Goal: Information Seeking & Learning: Understand process/instructions

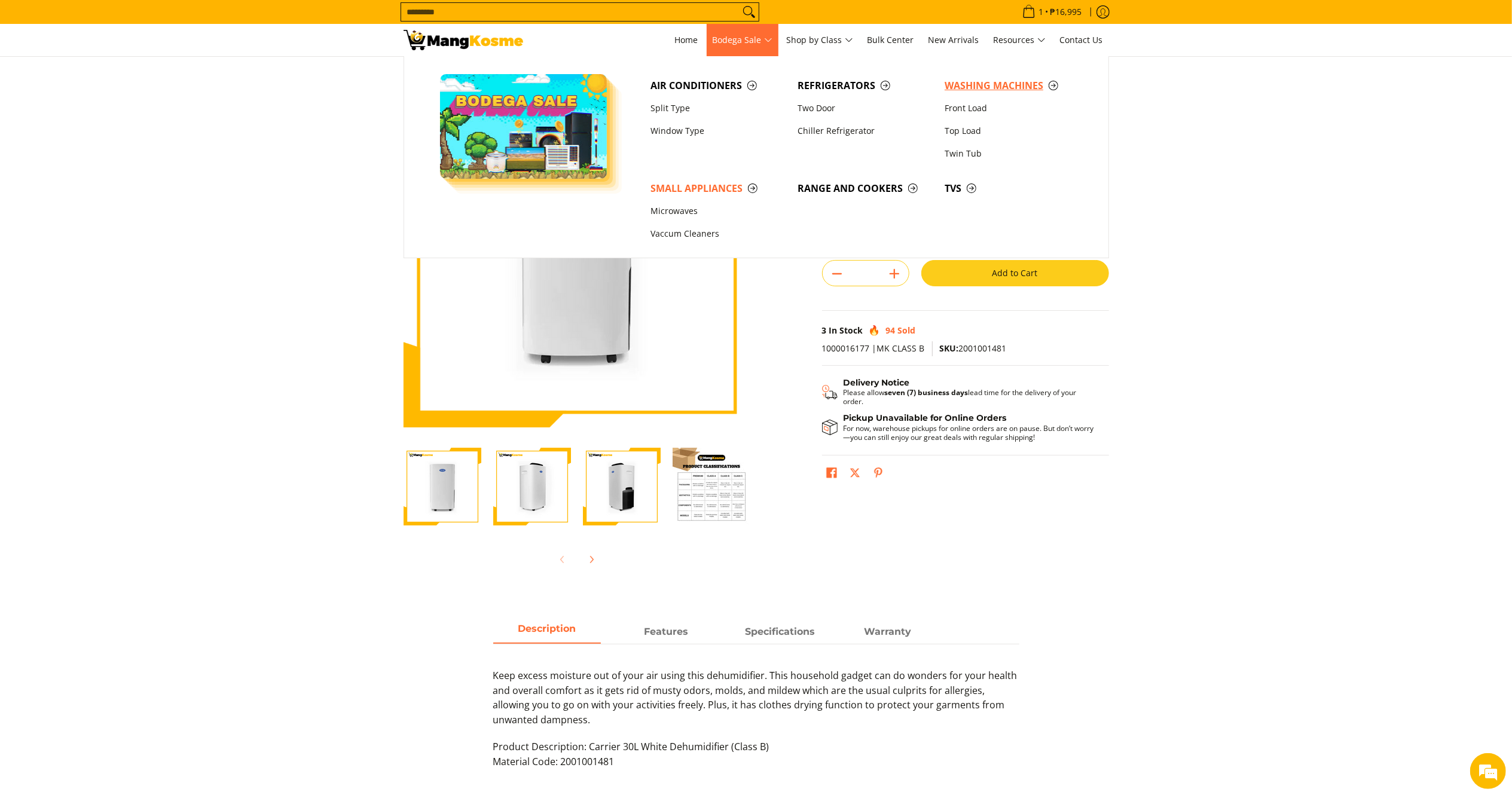
click at [976, 85] on span "Washing Machines" at bounding box center [1011, 85] width 135 height 15
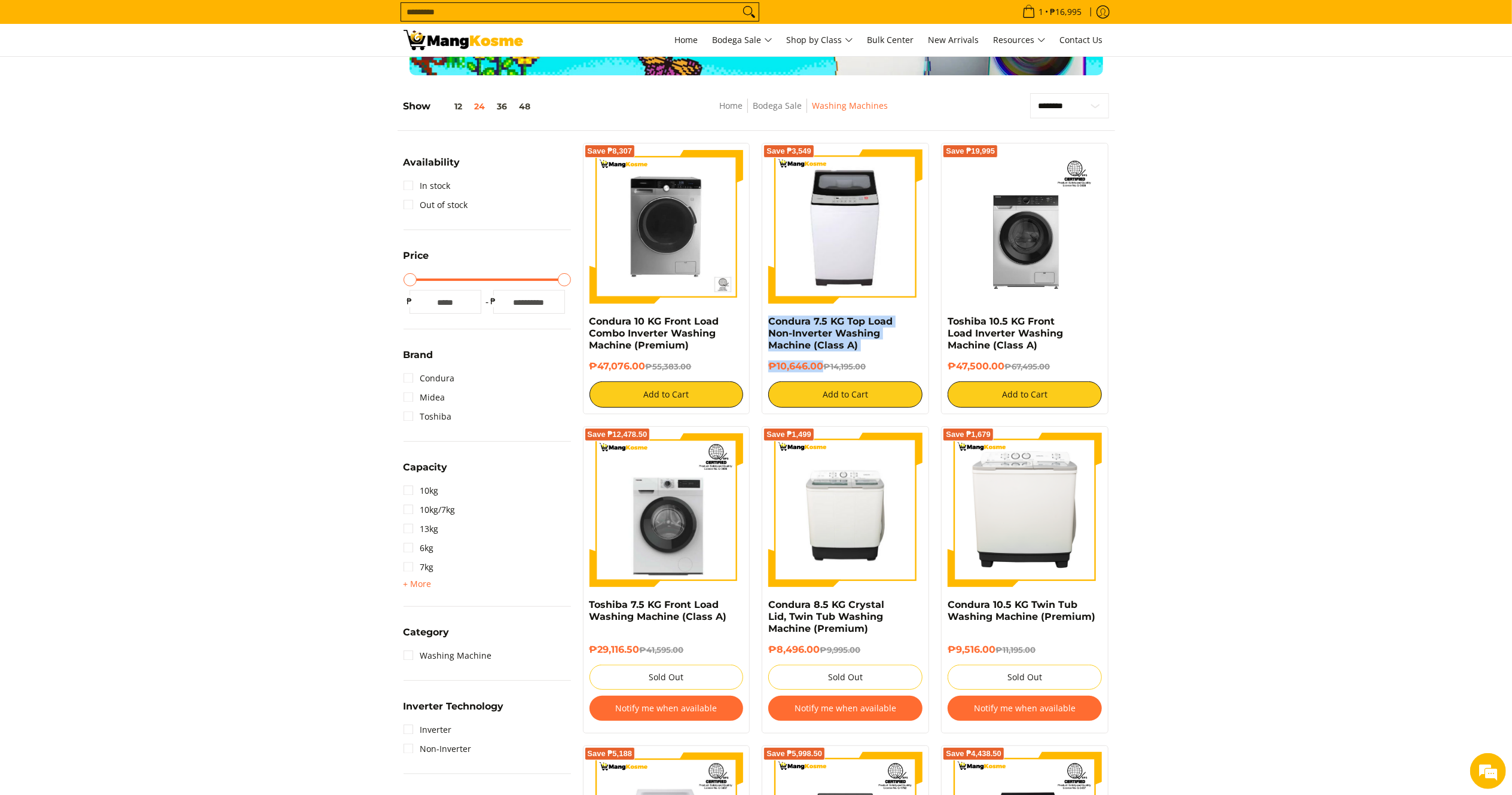
drag, startPoint x: 825, startPoint y: 366, endPoint x: 766, endPoint y: 324, distance: 72.4
click at [766, 324] on div "Save ₱3,549 Condura 7.5 KG Top Load Non-Inverter Washing Machine (Class A) ₱10,…" at bounding box center [846, 278] width 167 height 271
copy div "Condura 7.5 KG Top Load Non-Inverter Washing Machine (Class A) ₱10,646.00"
drag, startPoint x: 649, startPoint y: 365, endPoint x: 587, endPoint y: 324, distance: 74.3
click at [587, 324] on div "Save ₱8,307 Condura 10 KG Front Load Combo Inverter Washing Machine (Premium) ₱…" at bounding box center [667, 278] width 167 height 271
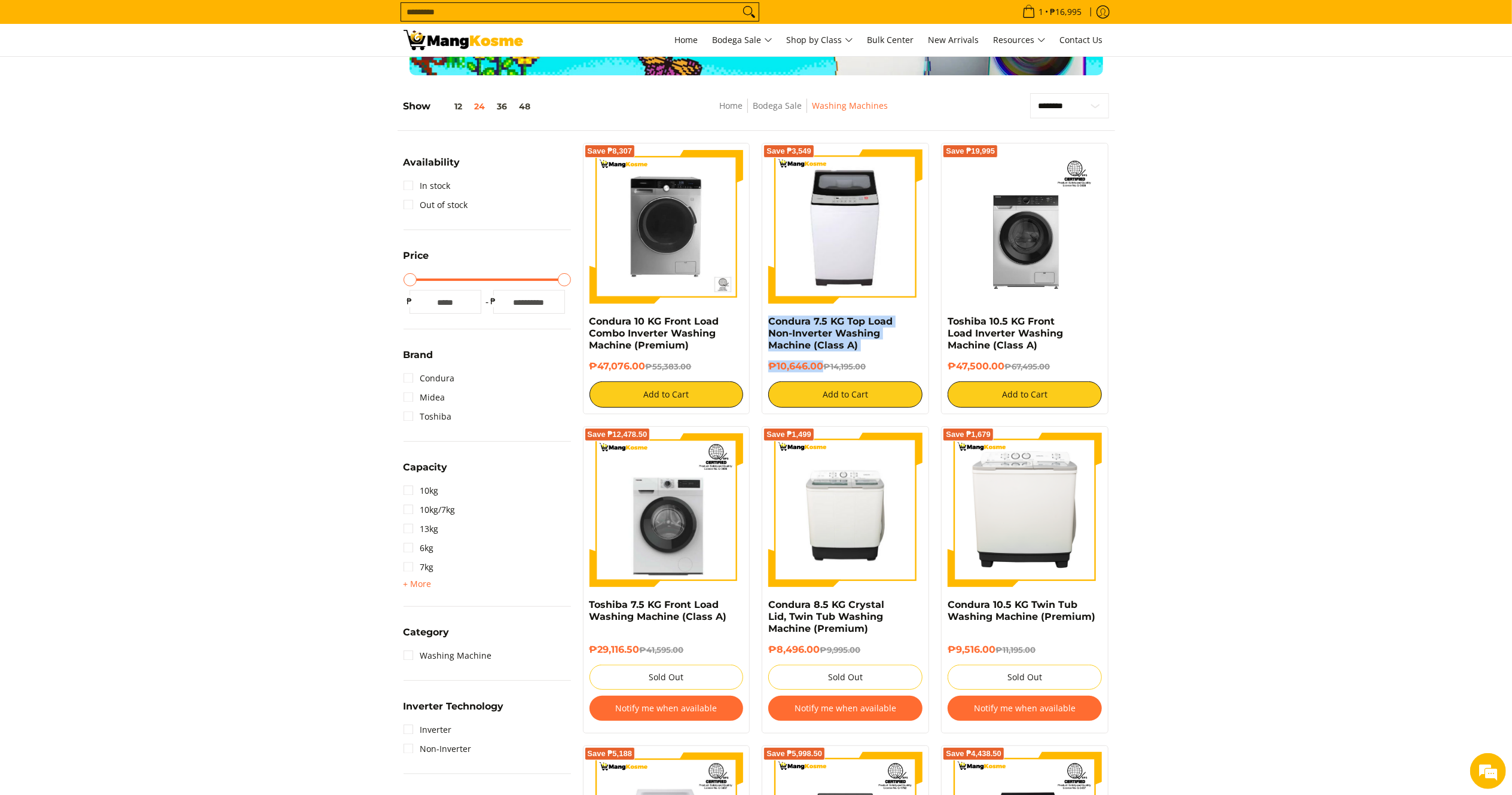
copy div "Condura 10 KG Front Load Combo Inverter Washing Machine (Premium) ₱47,076.00"
drag, startPoint x: 1003, startPoint y: 365, endPoint x: 944, endPoint y: 322, distance: 73.0
click at [944, 322] on div "Save ₱19,995 Toshiba 10.5 KG Front Load Inverter Washing Machine (Class A) ₱47,…" at bounding box center [1025, 278] width 167 height 271
copy div "Toshiba 10.5 KG Front Load Inverter Washing Machine (Class A) ₱47,500.00"
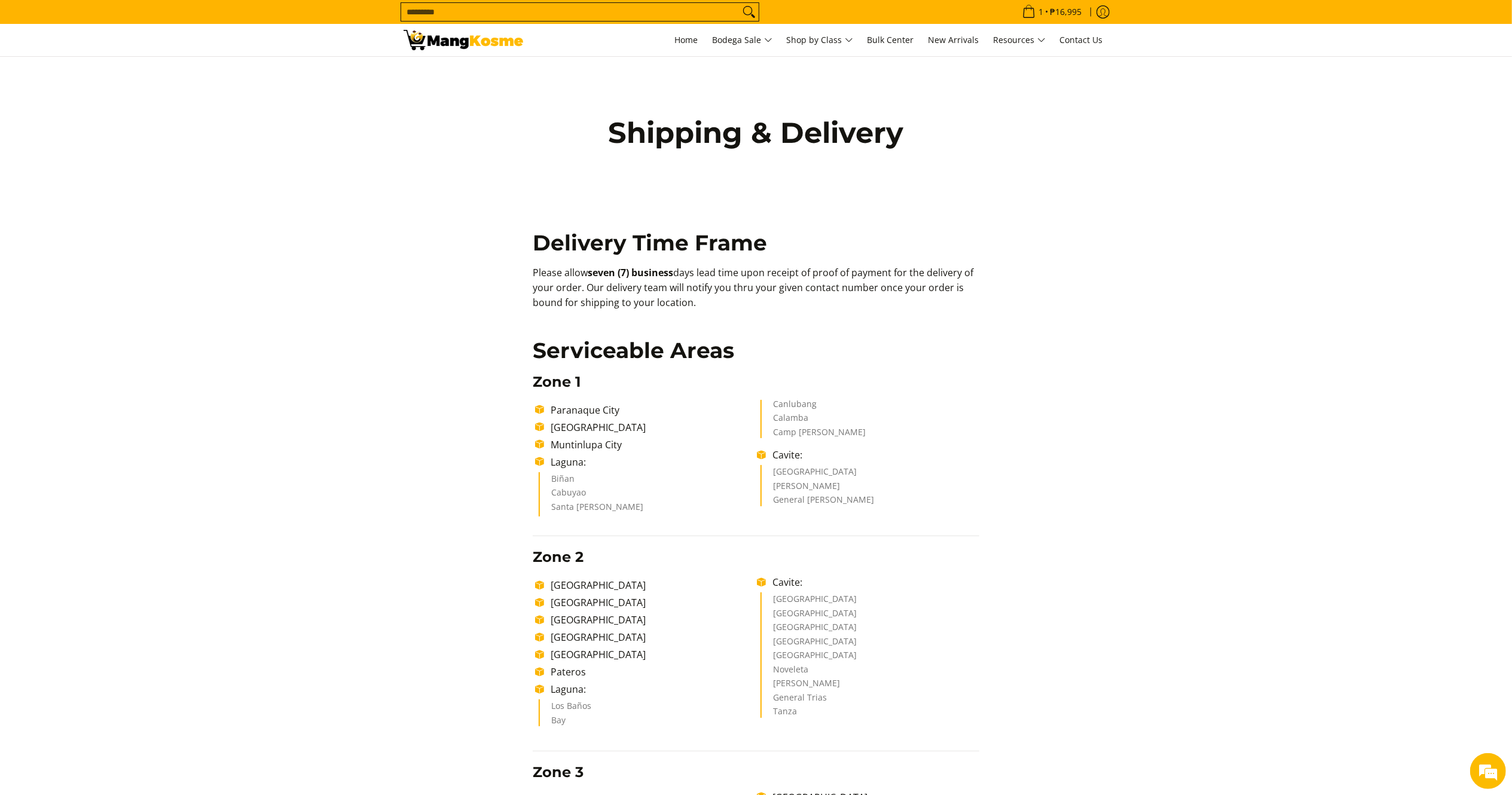
click at [1182, 318] on section "Shipping & Delivery Delivery Time Frame Please allow seven (7) business days le…" at bounding box center [756, 804] width 1512 height 1495
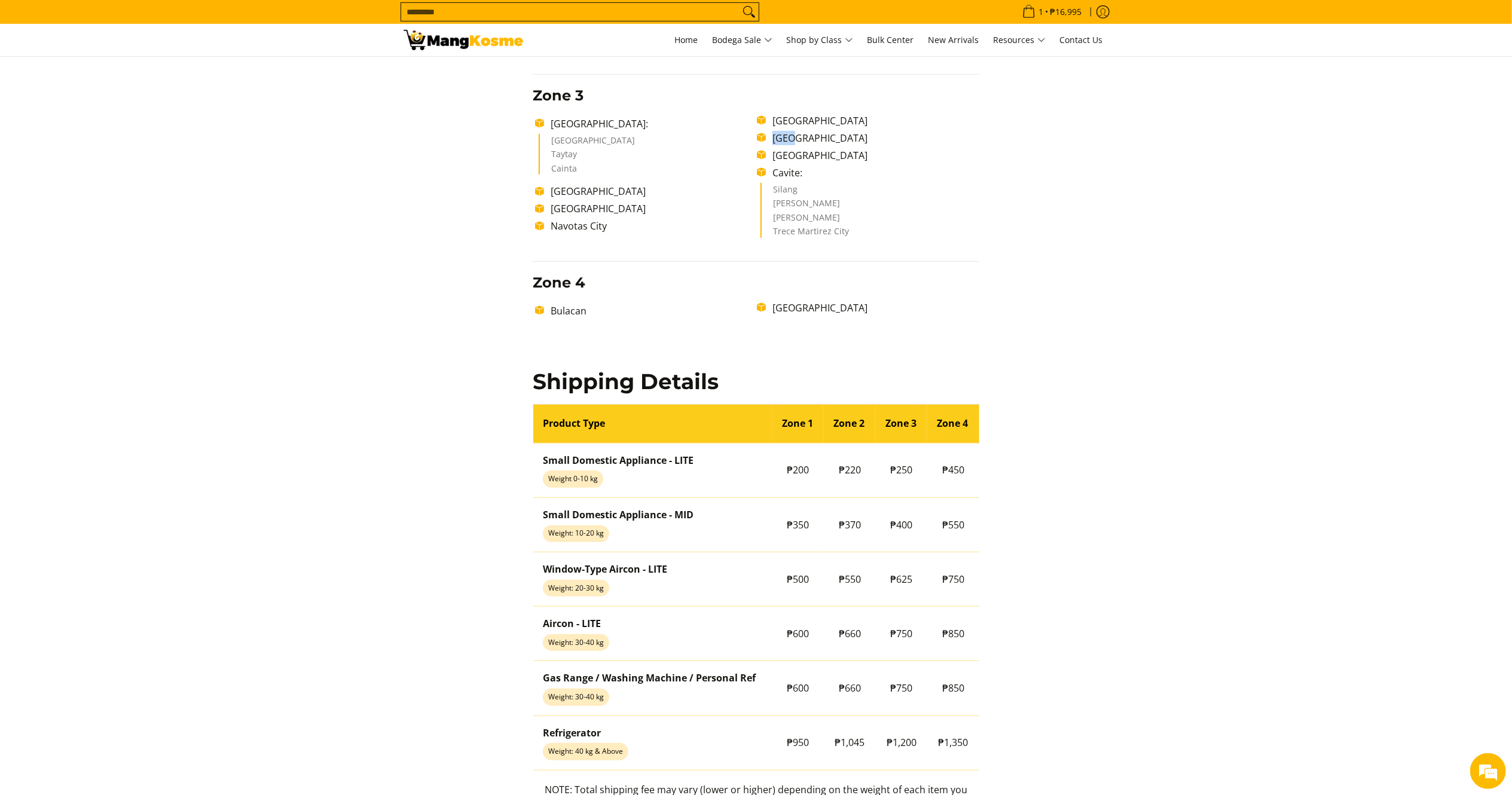
scroll to position [680, 0]
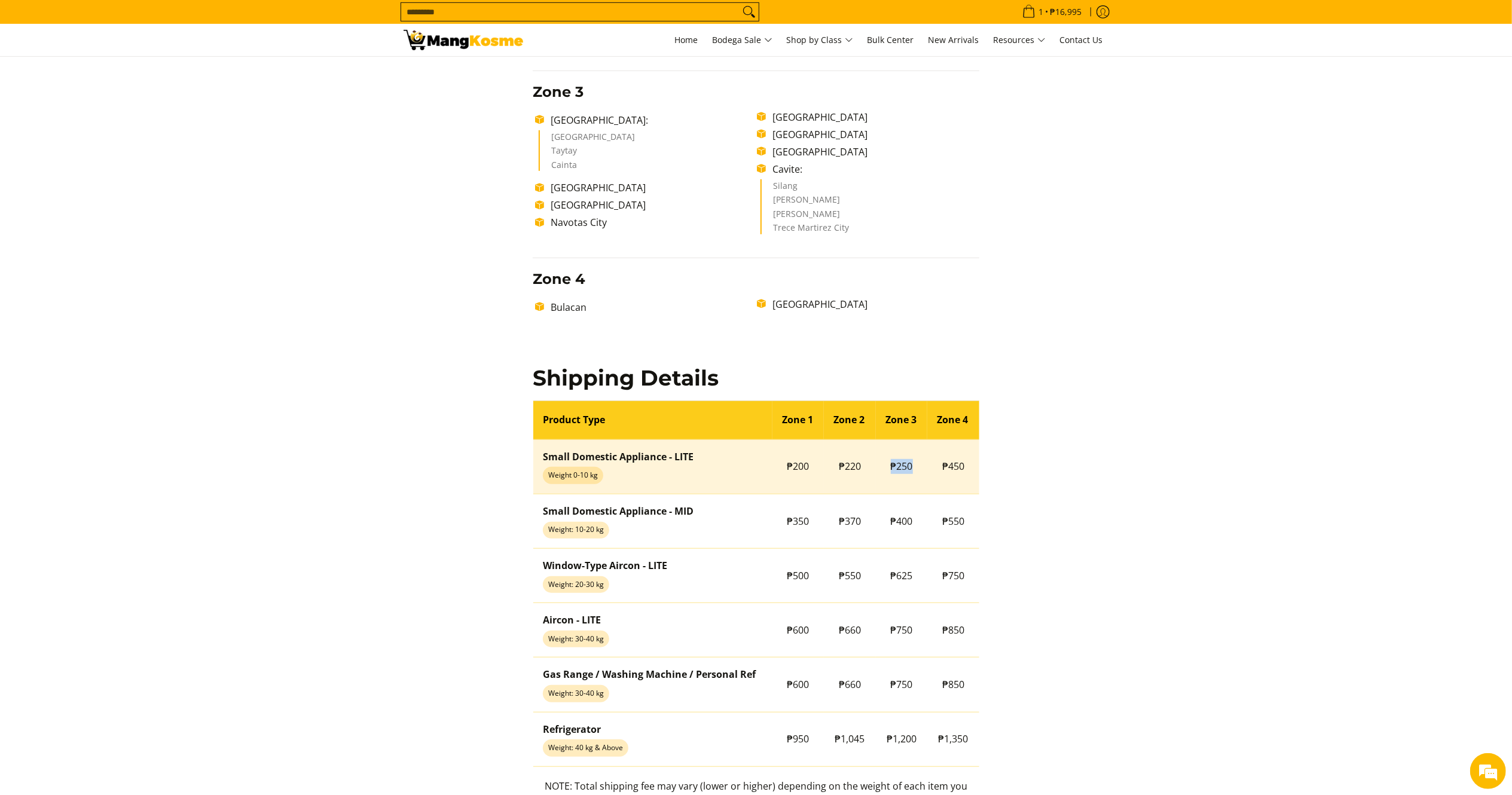
drag, startPoint x: 899, startPoint y: 466, endPoint x: 881, endPoint y: 466, distance: 18.0
click at [881, 466] on td "₱250" at bounding box center [902, 466] width 52 height 54
copy span "₱250"
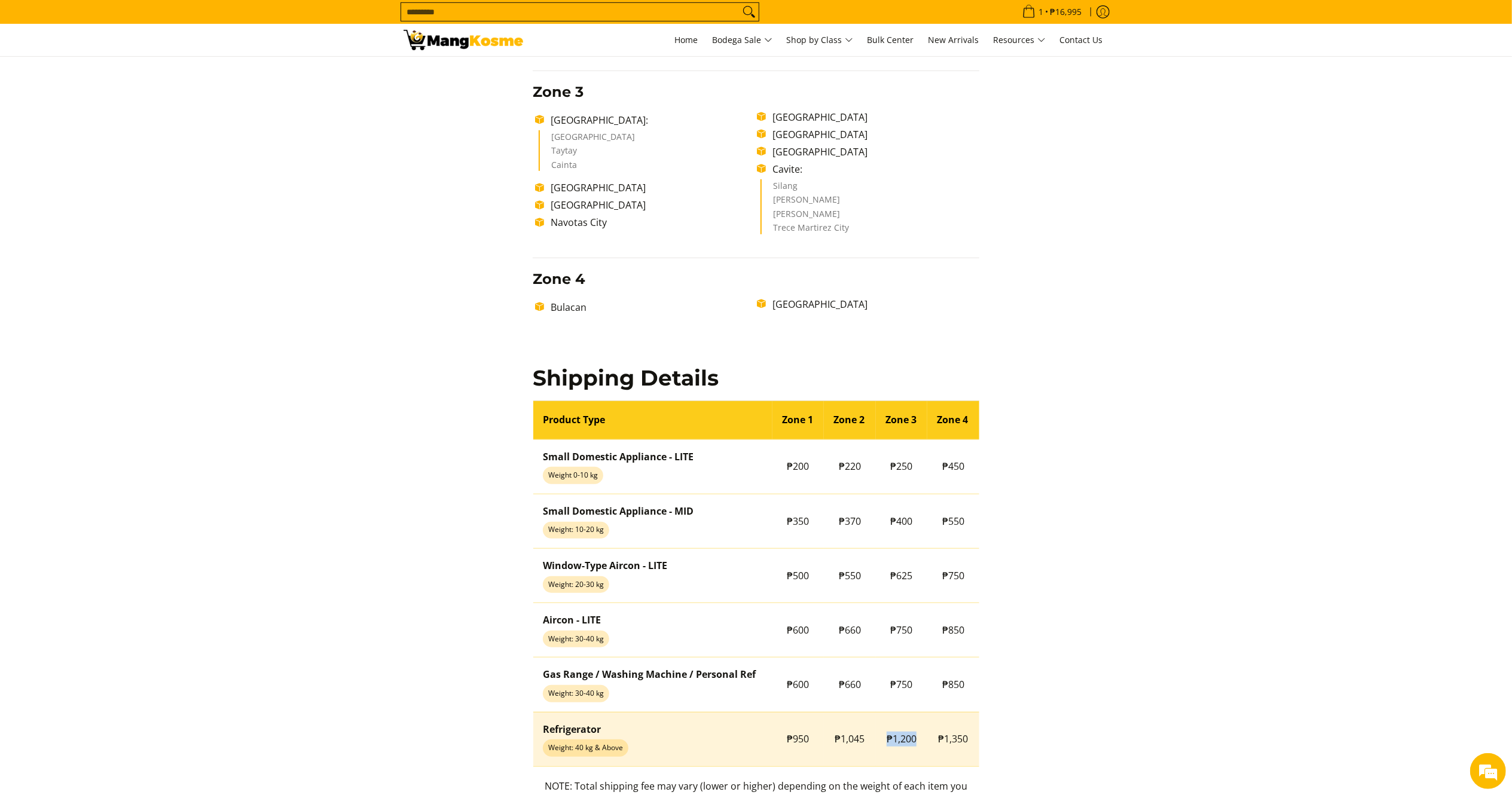
drag, startPoint x: 922, startPoint y: 738, endPoint x: 883, endPoint y: 737, distance: 39.0
click at [883, 737] on td "₱1,200" at bounding box center [902, 739] width 52 height 54
copy span "₱1,200"
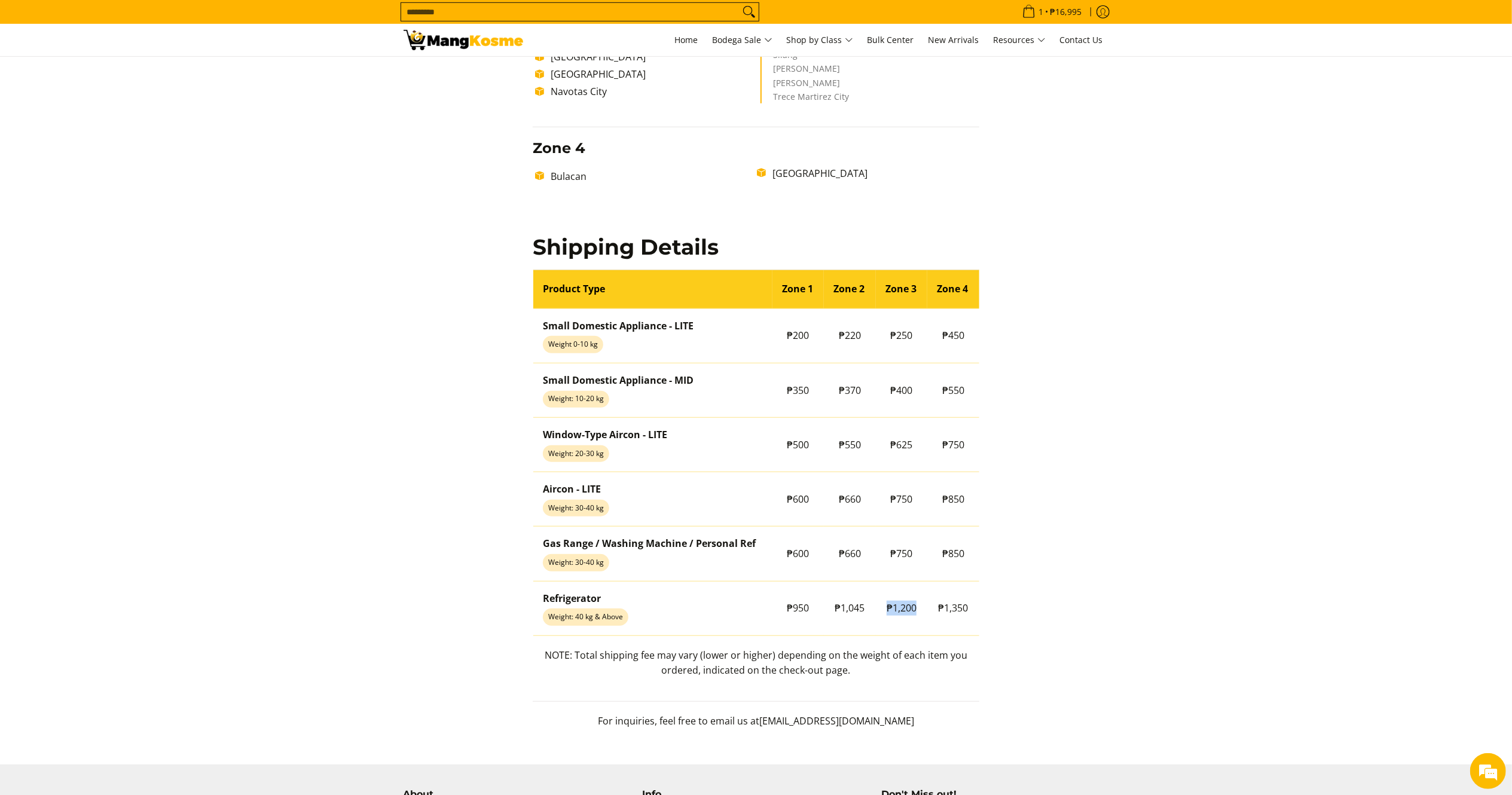
scroll to position [876, 0]
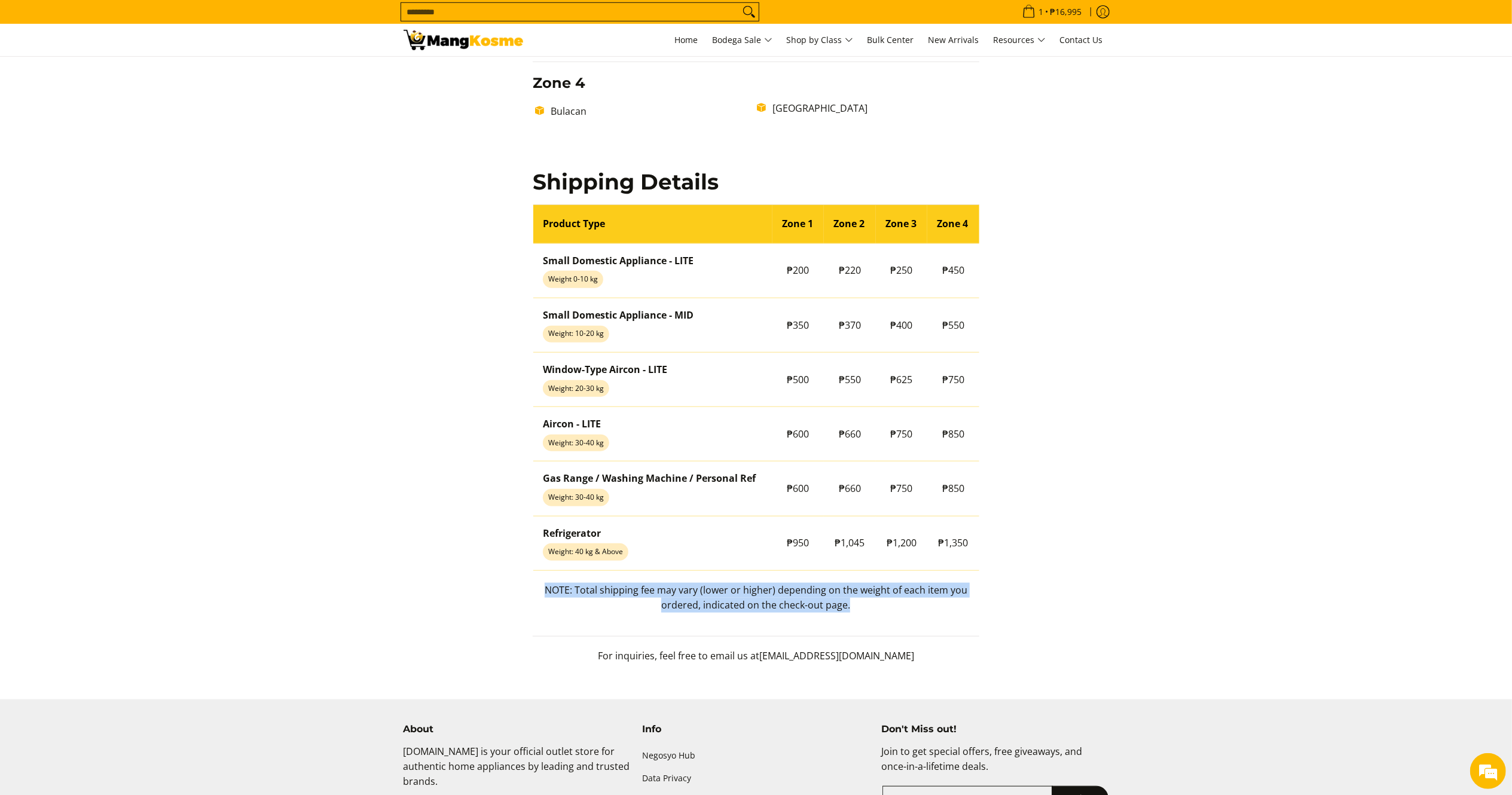
drag, startPoint x: 867, startPoint y: 619, endPoint x: 532, endPoint y: 597, distance: 335.7
click at [533, 597] on p "NOTE: Total shipping fee may vary (lower or higher) depending on the weight of …" at bounding box center [756, 604] width 446 height 42
copy p "NOTE: Total shipping fee may vary (lower or higher) depending on the weight of …"
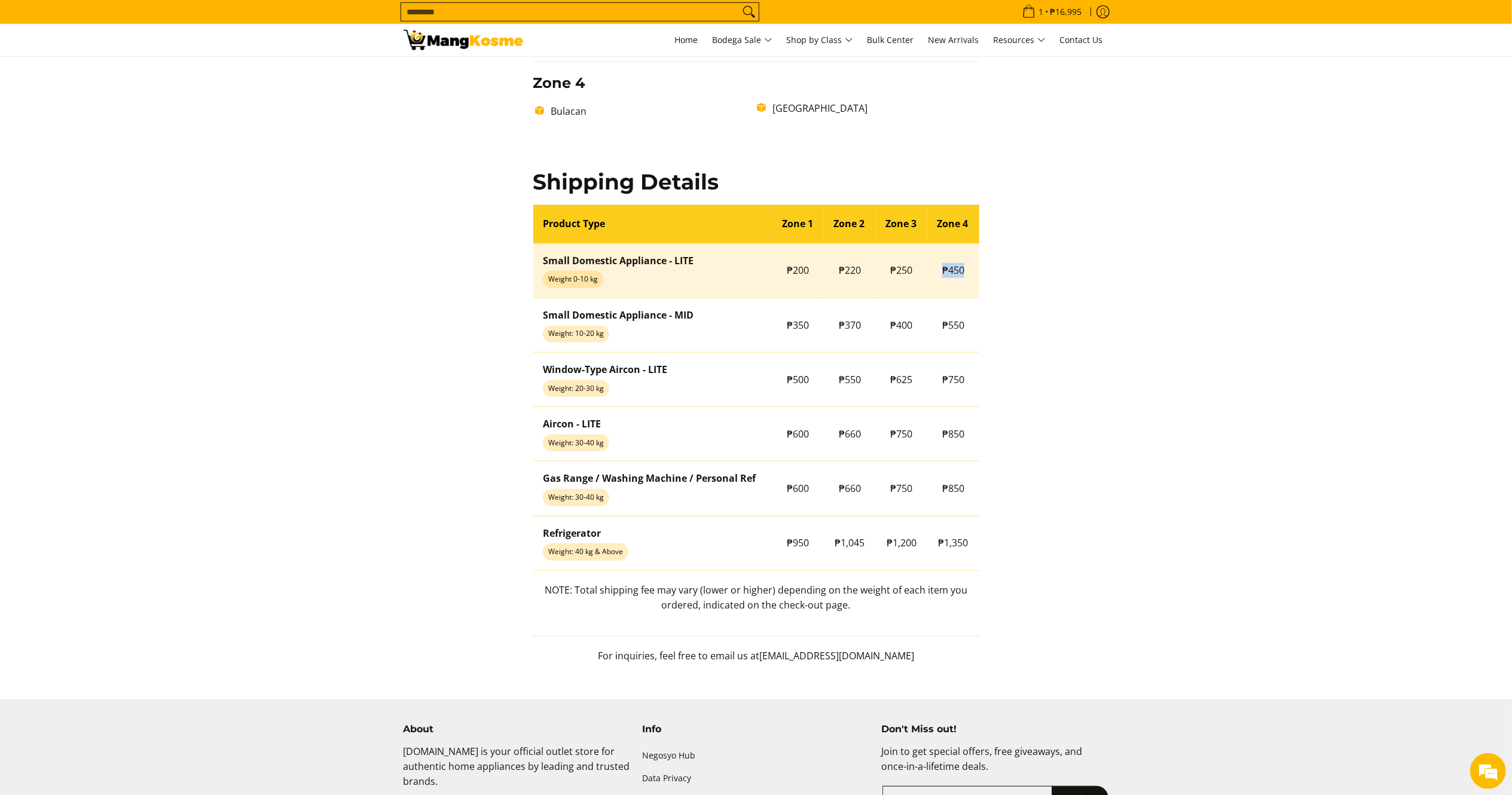
drag, startPoint x: 964, startPoint y: 269, endPoint x: 941, endPoint y: 254, distance: 27.5
click at [941, 254] on td "₱450" at bounding box center [953, 270] width 52 height 54
copy span "₱450"
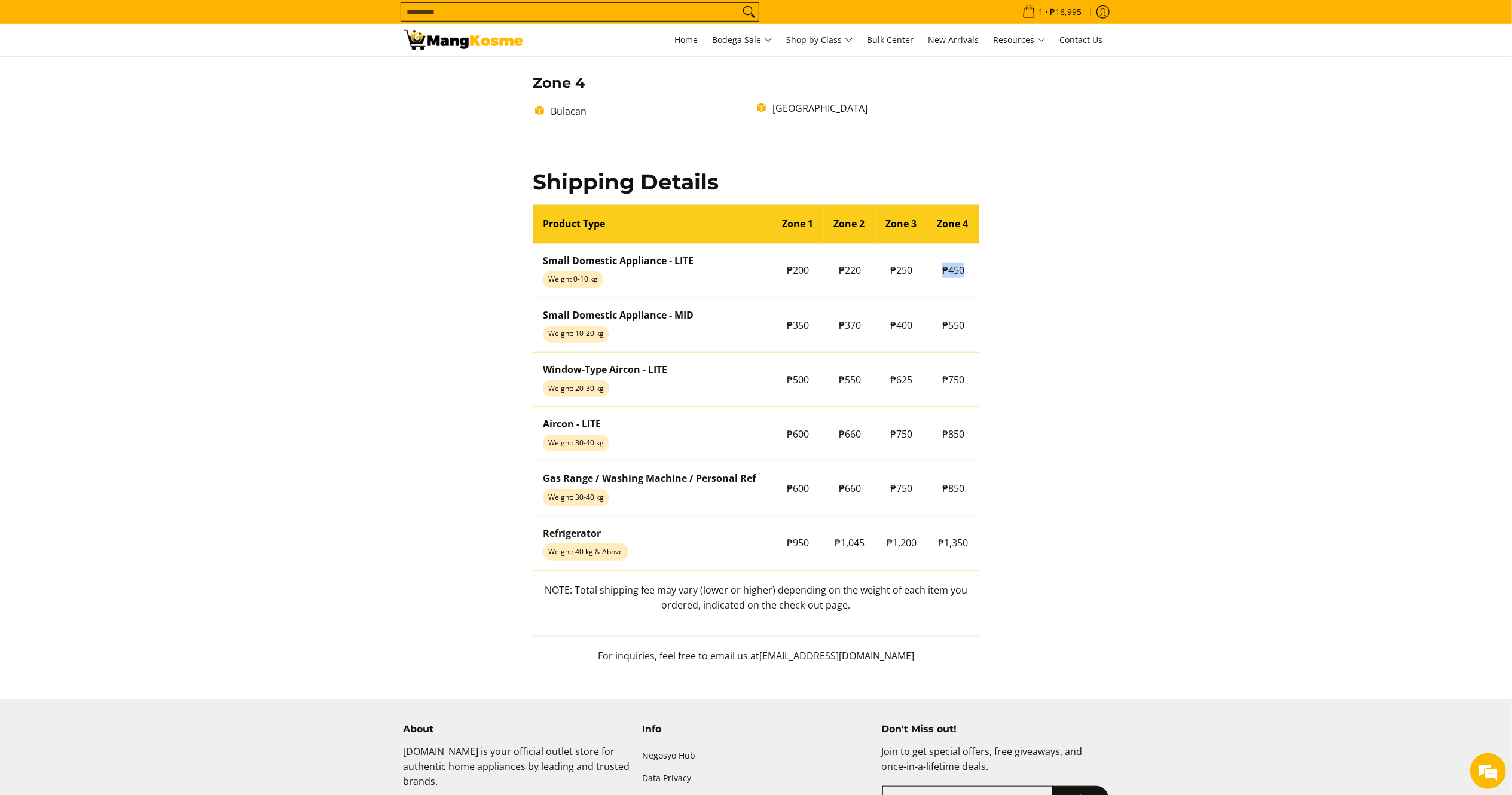
copy span "₱450"
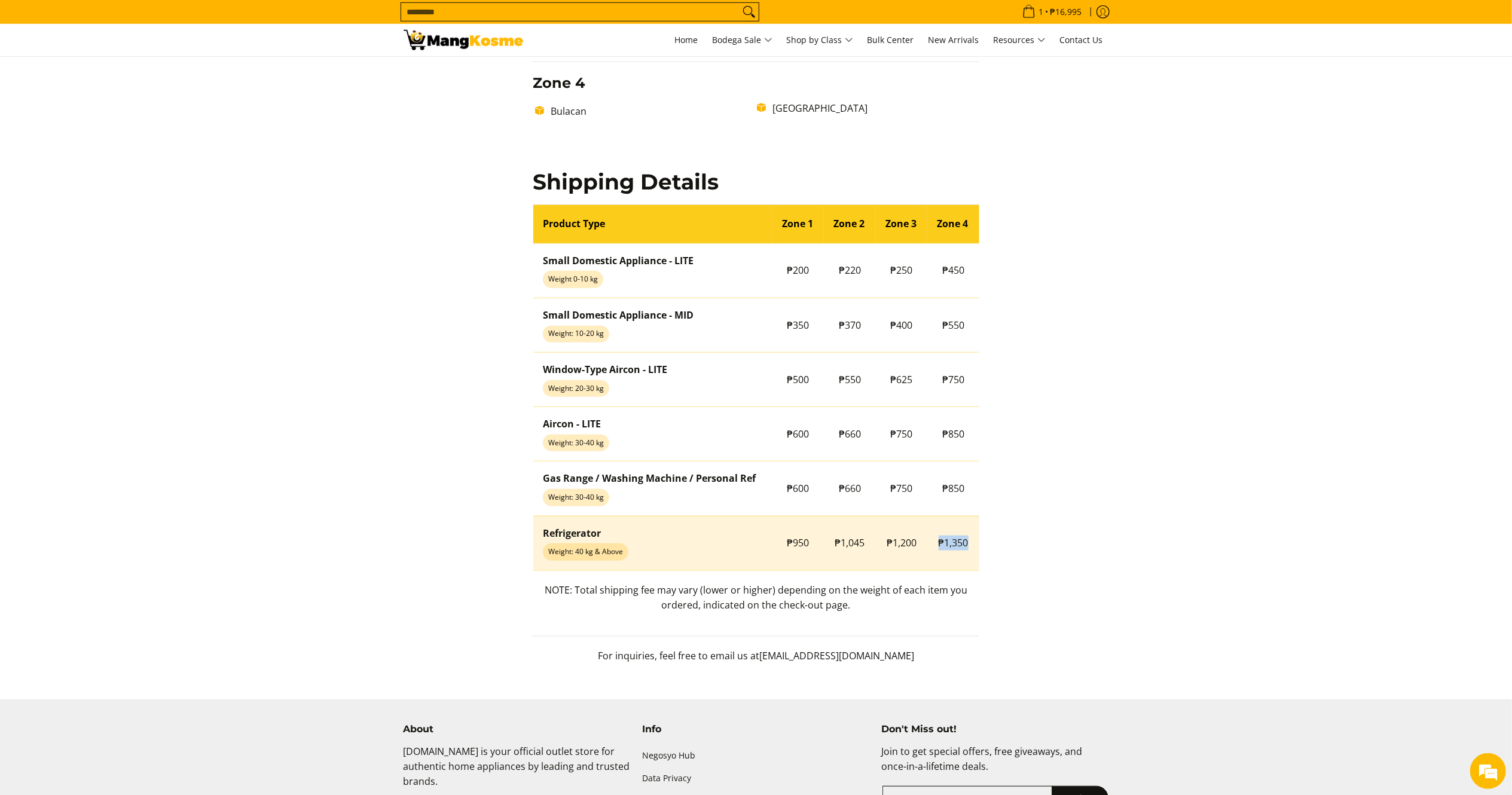
drag, startPoint x: 967, startPoint y: 547, endPoint x: 923, endPoint y: 547, distance: 44.0
click at [923, 547] on tr "Refrigerator Weight: 40 kg & Above ₱950 ₱1,045 ₱1,200 ₱1,350" at bounding box center [757, 543] width 446 height 54
copy tr "₱1,200 ₱1,350"
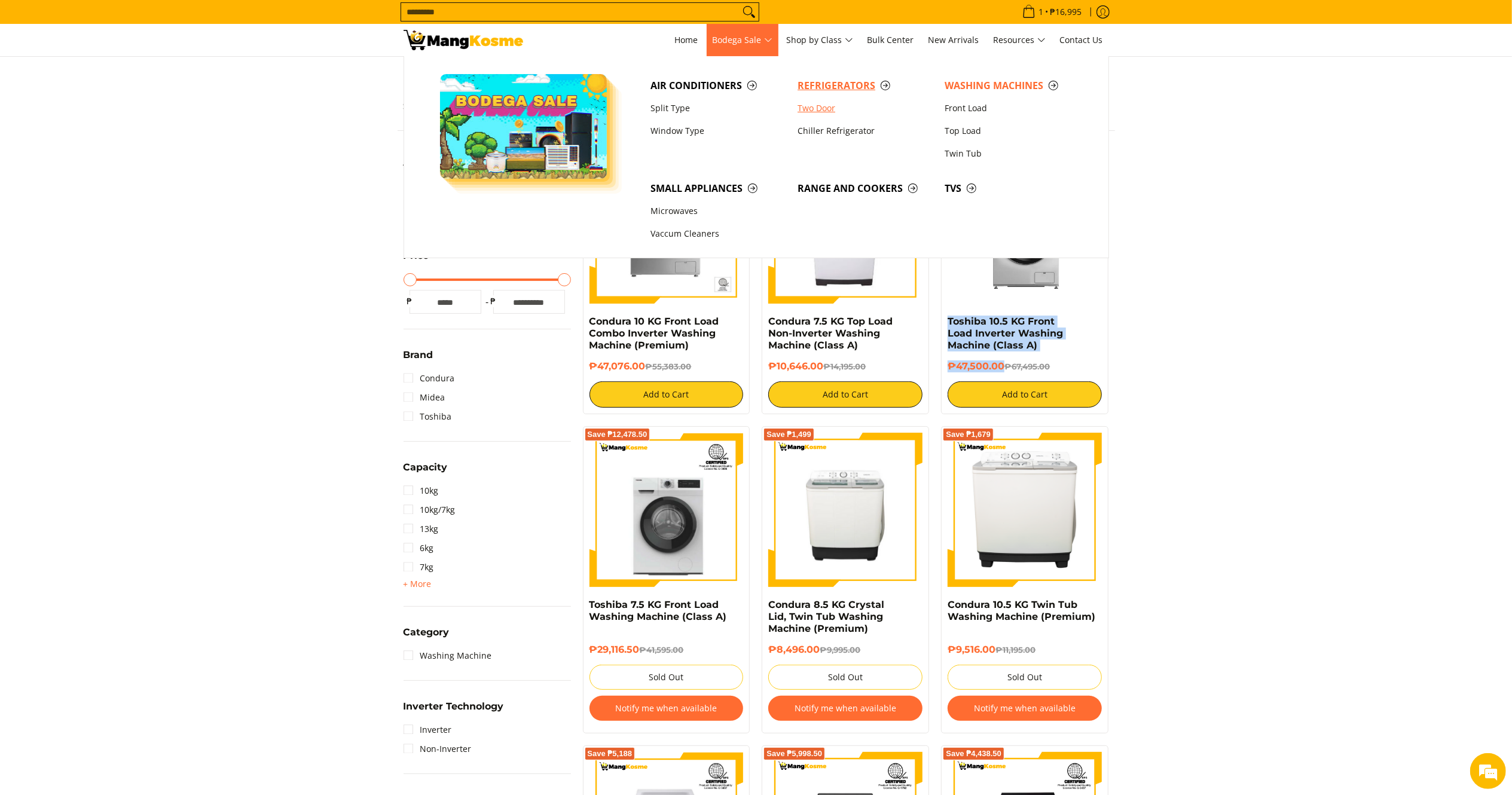
click at [833, 98] on link "Two Door" at bounding box center [865, 108] width 147 height 23
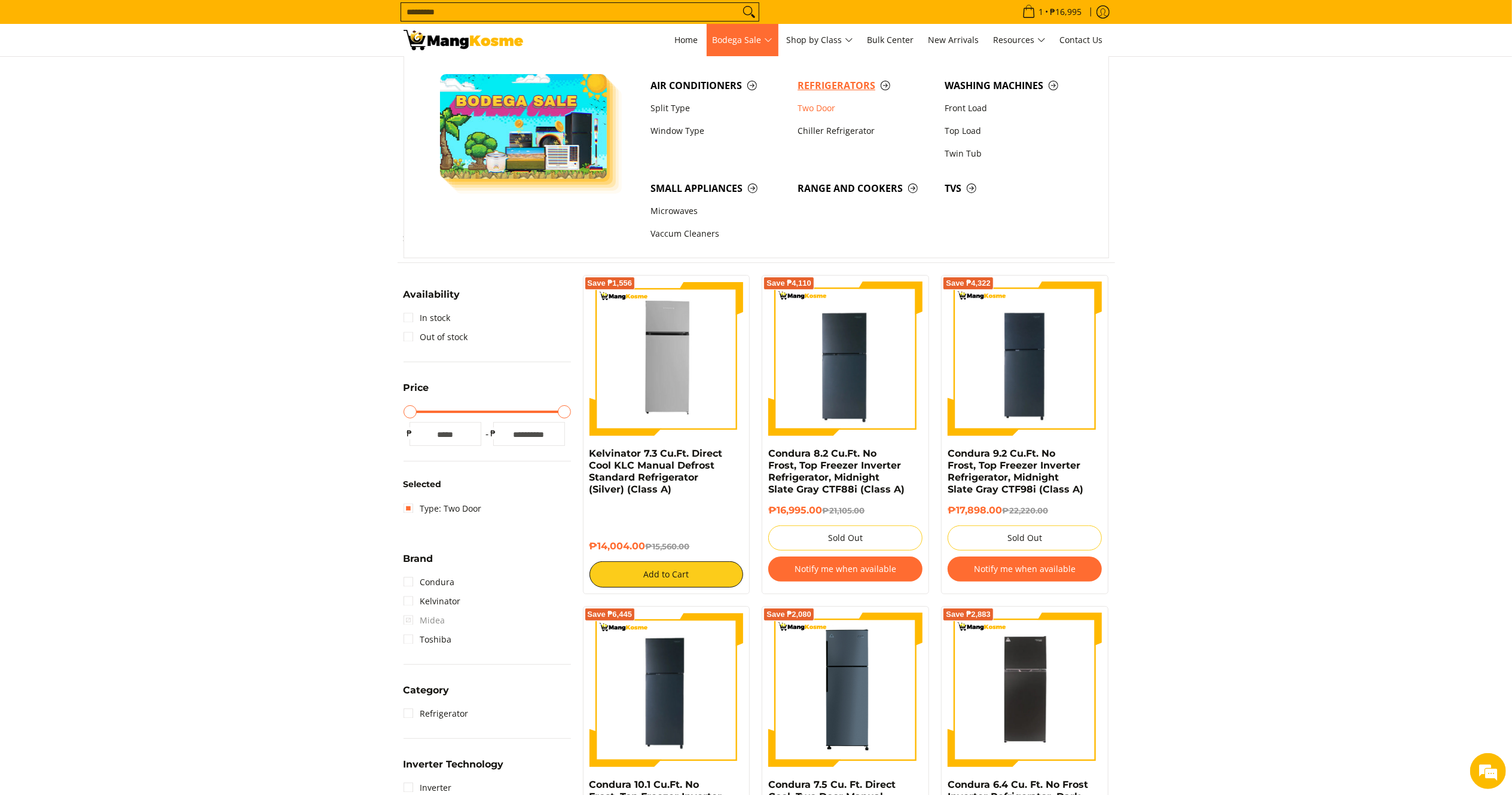
click at [831, 85] on span "Refrigerators" at bounding box center [865, 85] width 135 height 15
